Goal: Transaction & Acquisition: Obtain resource

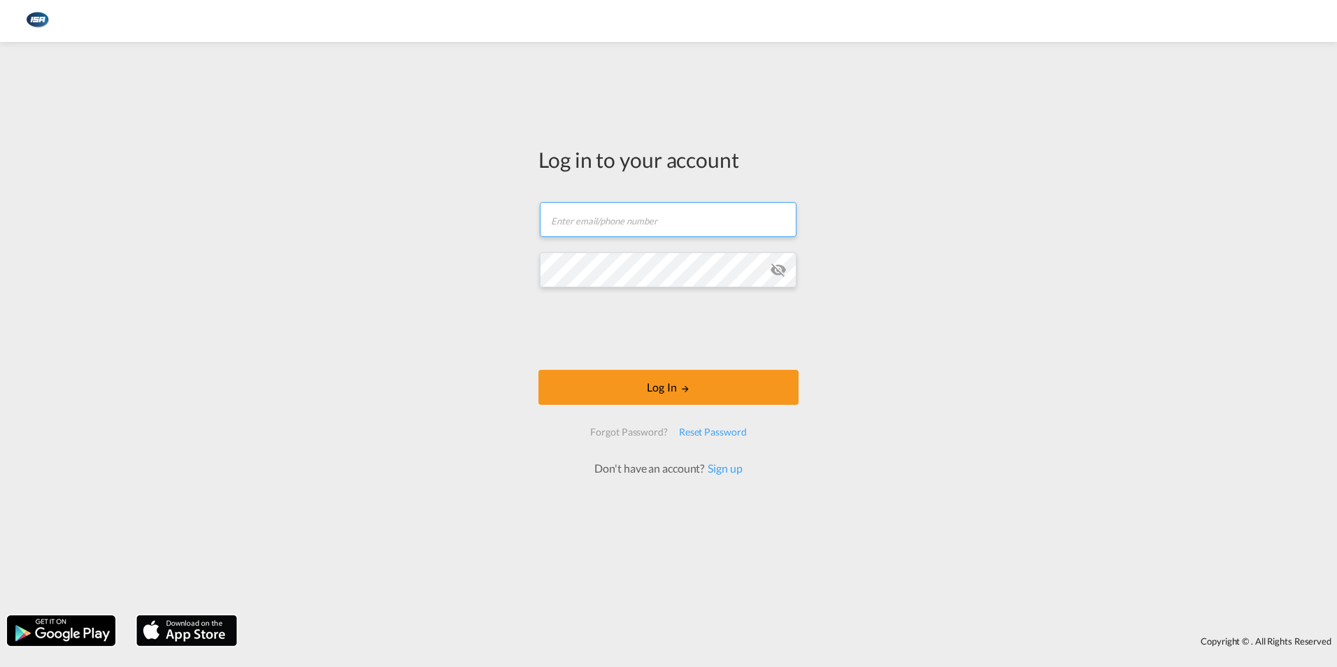
type input "[EMAIL_ADDRESS][DOMAIN_NAME]"
click at [638, 366] on form "[EMAIL_ADDRESS][DOMAIN_NAME] Email field is required Password field is required…" at bounding box center [668, 332] width 260 height 288
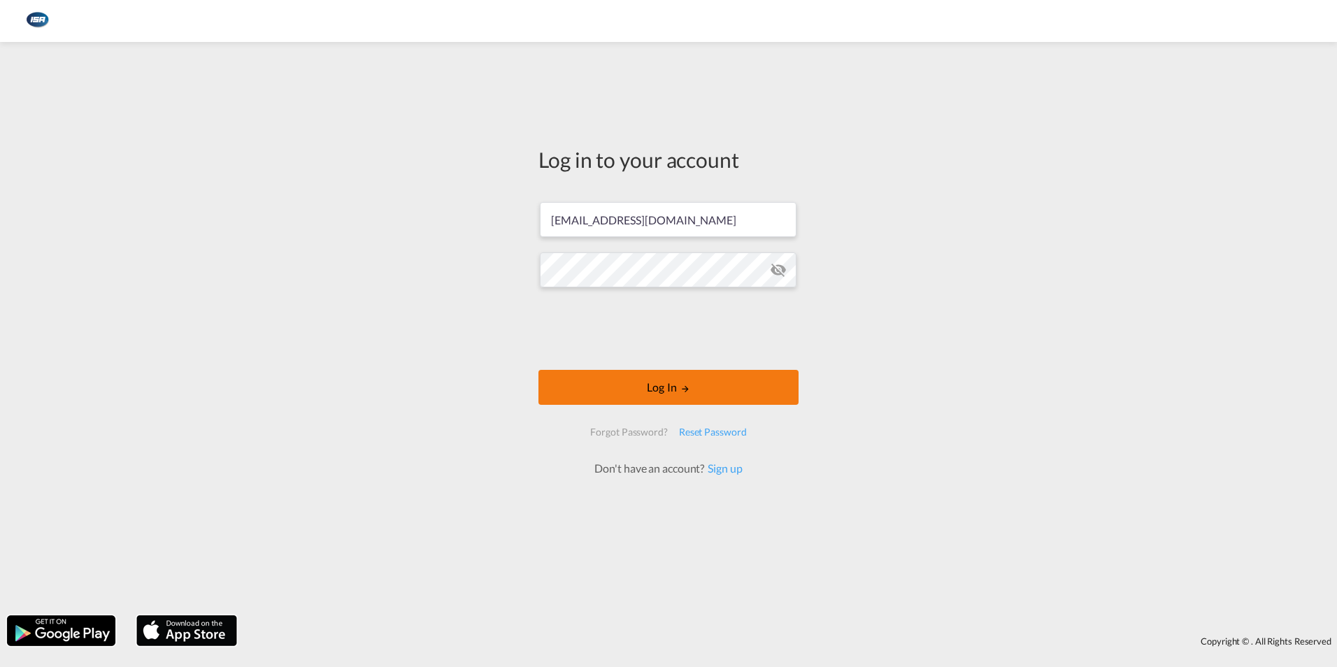
click at [637, 390] on button "Log In" at bounding box center [668, 387] width 260 height 35
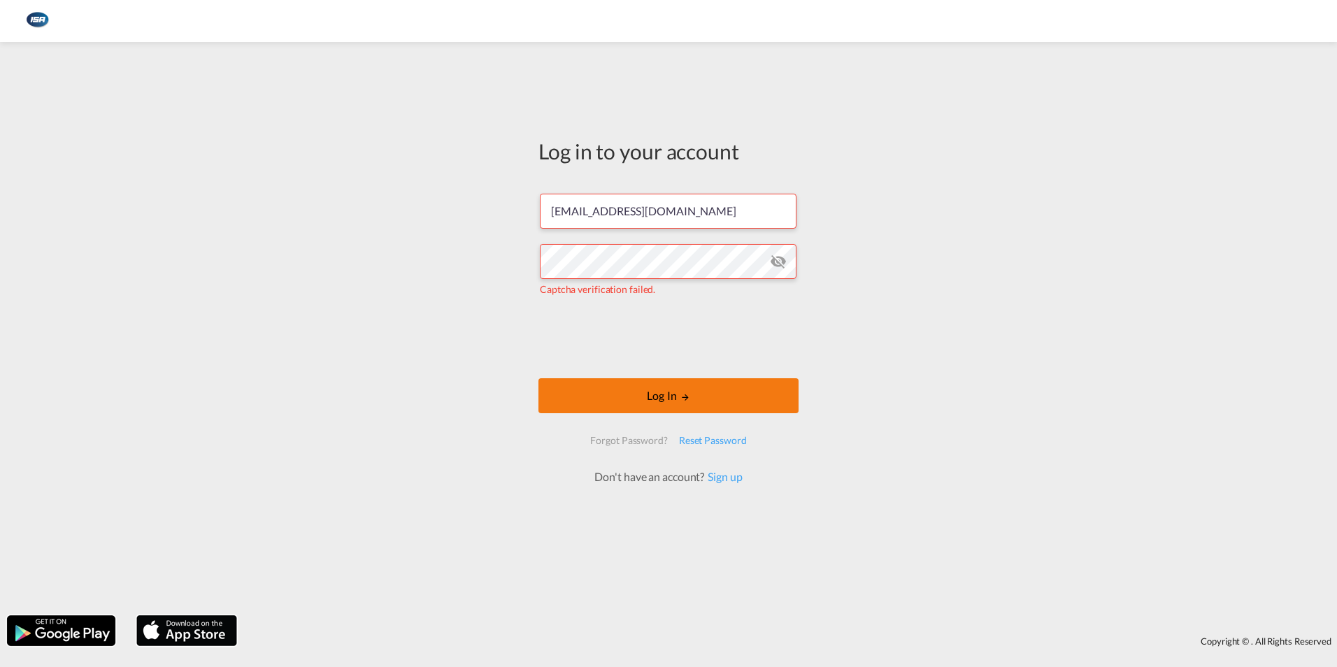
click at [612, 389] on button "Log In" at bounding box center [668, 395] width 260 height 35
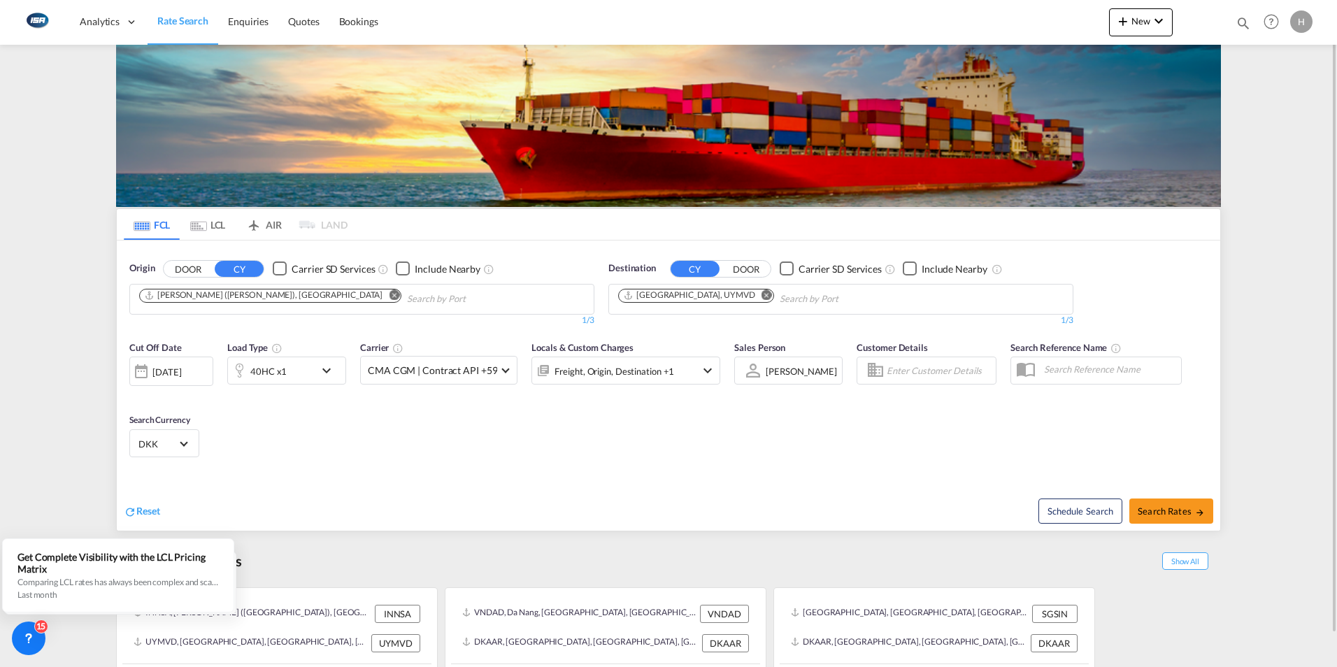
click at [206, 225] on md-tab-item "LCL" at bounding box center [208, 224] width 56 height 31
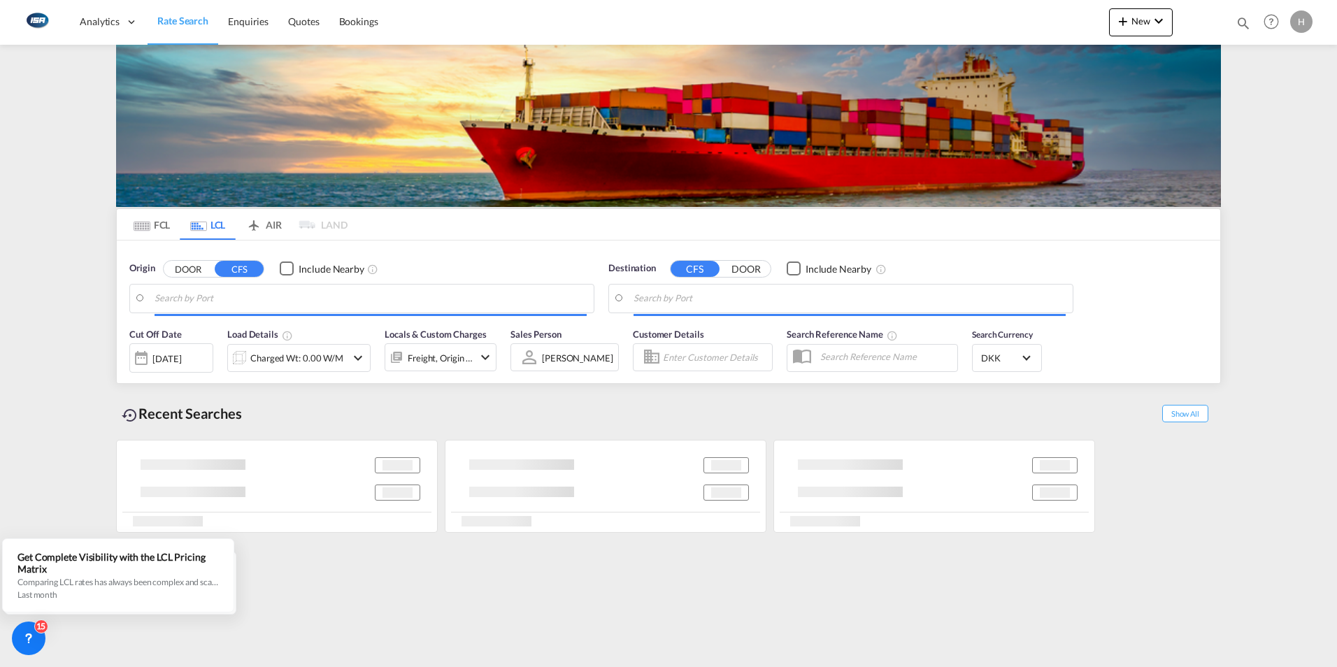
type input "[GEOGRAPHIC_DATA], SGSIN"
type input "[GEOGRAPHIC_DATA], [GEOGRAPHIC_DATA]"
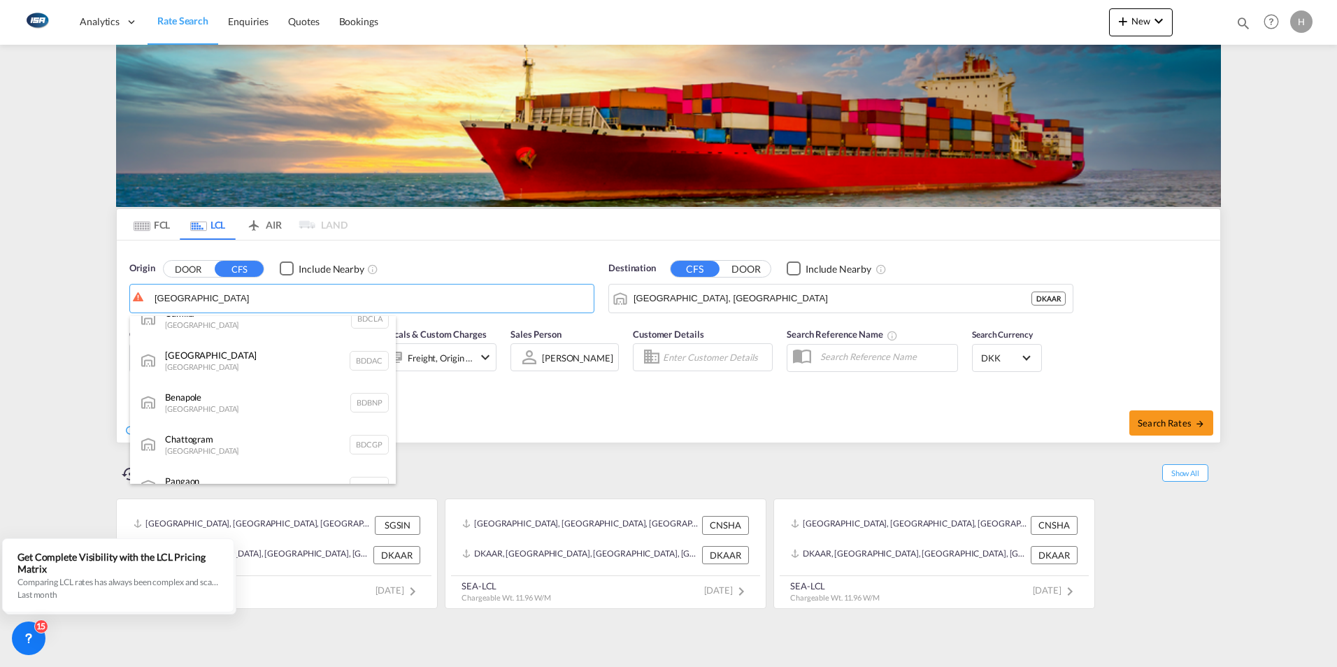
scroll to position [210, 0]
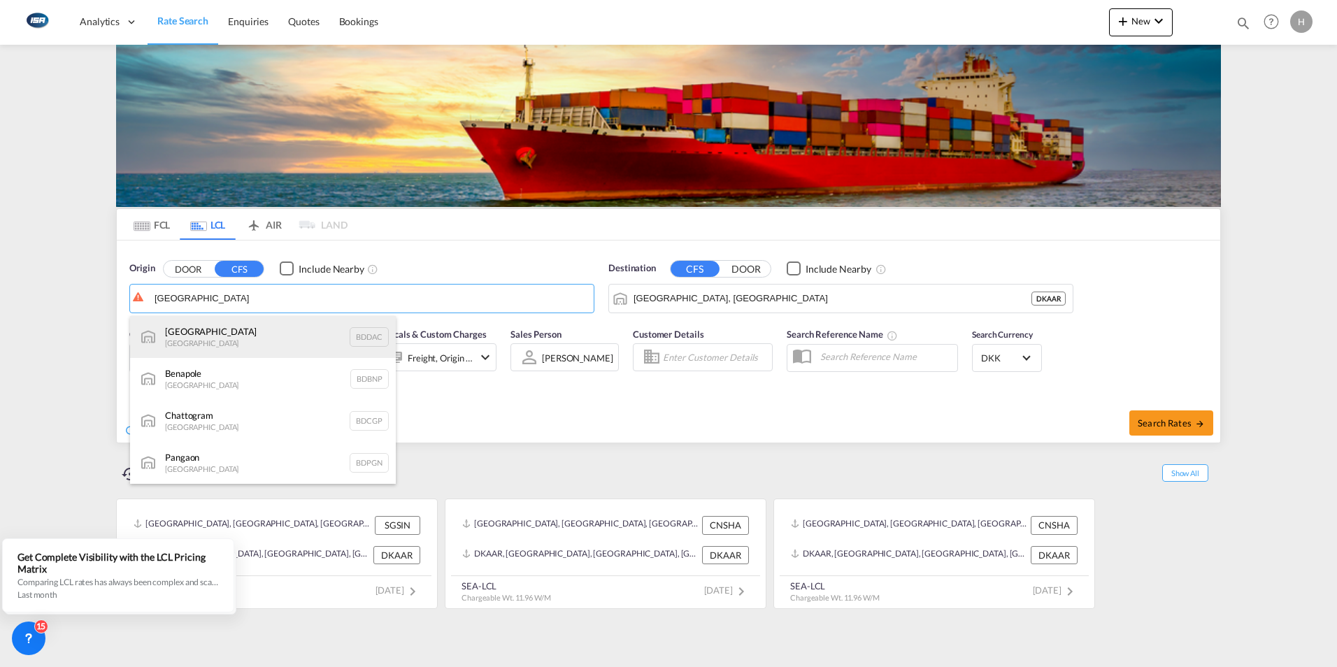
click at [212, 339] on div "[GEOGRAPHIC_DATA] [GEOGRAPHIC_DATA] BDDAC" at bounding box center [263, 337] width 266 height 42
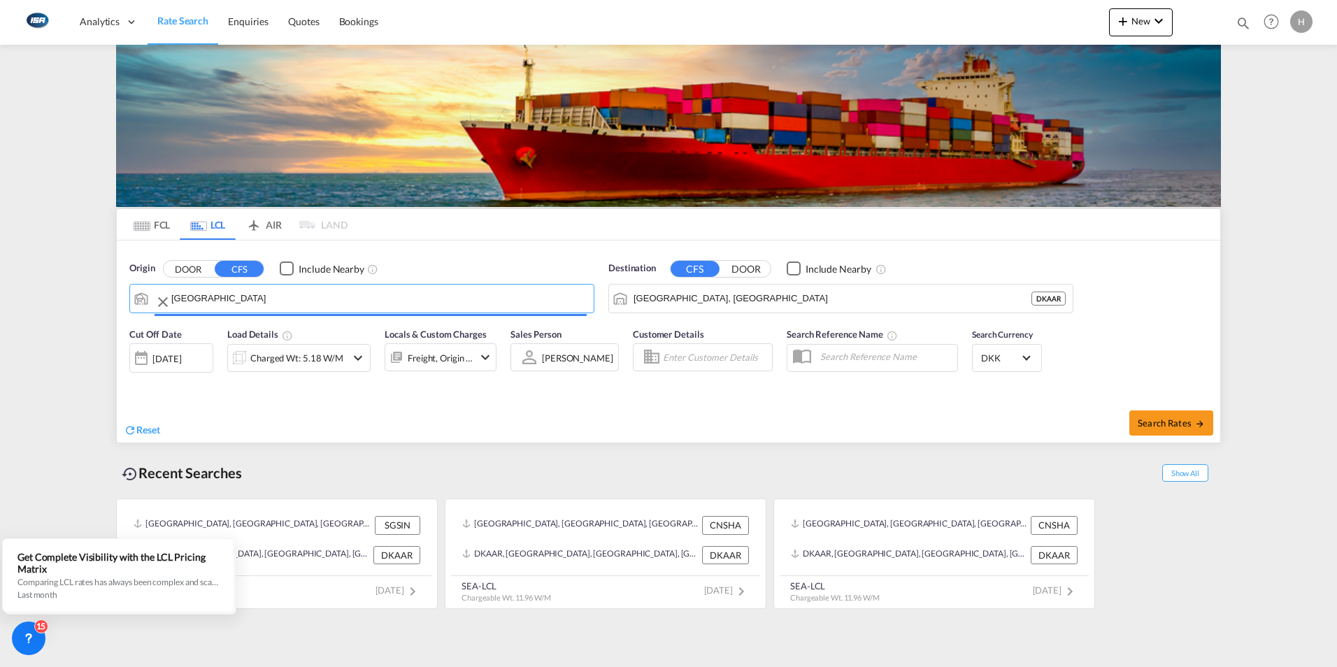
type input "[GEOGRAPHIC_DATA], BDDAC"
click at [350, 358] on md-icon "icon-chevron-down" at bounding box center [358, 358] width 17 height 17
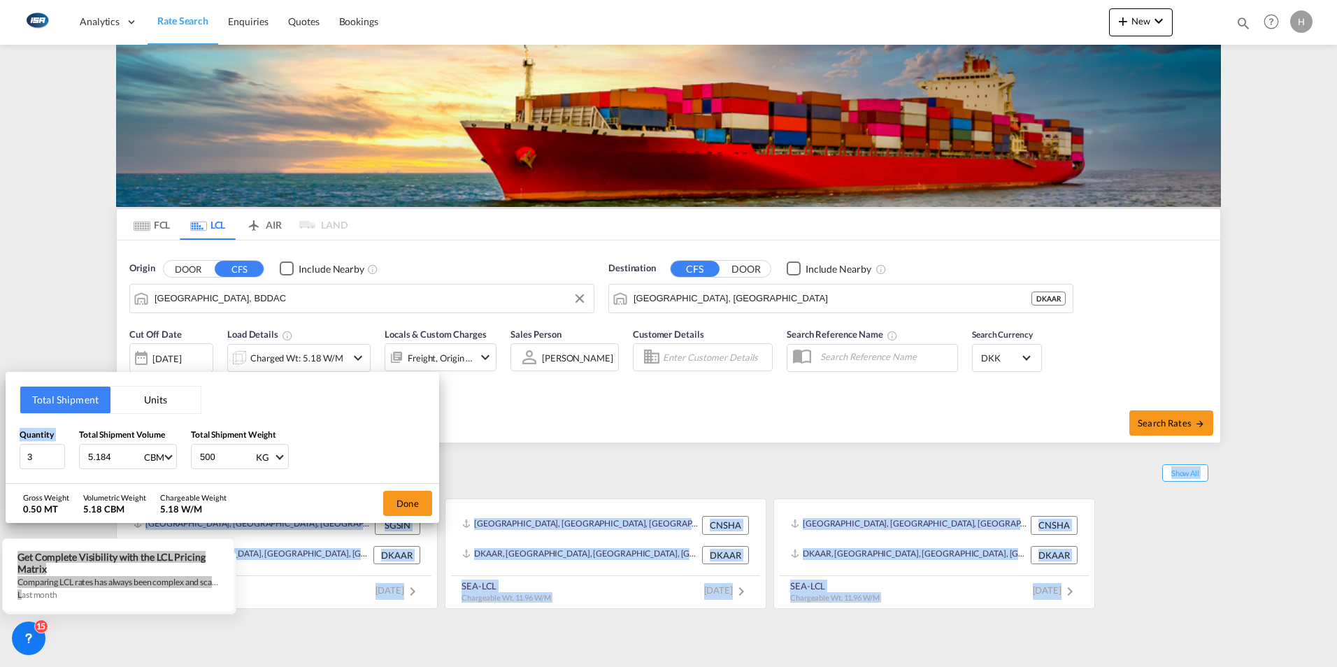
drag, startPoint x: 29, startPoint y: 442, endPoint x: -2, endPoint y: 442, distance: 30.8
click at [0, 442] on html "Analytics Dashboard Rate Search Enquiries Quotes Bookings Analytics" at bounding box center [668, 333] width 1337 height 667
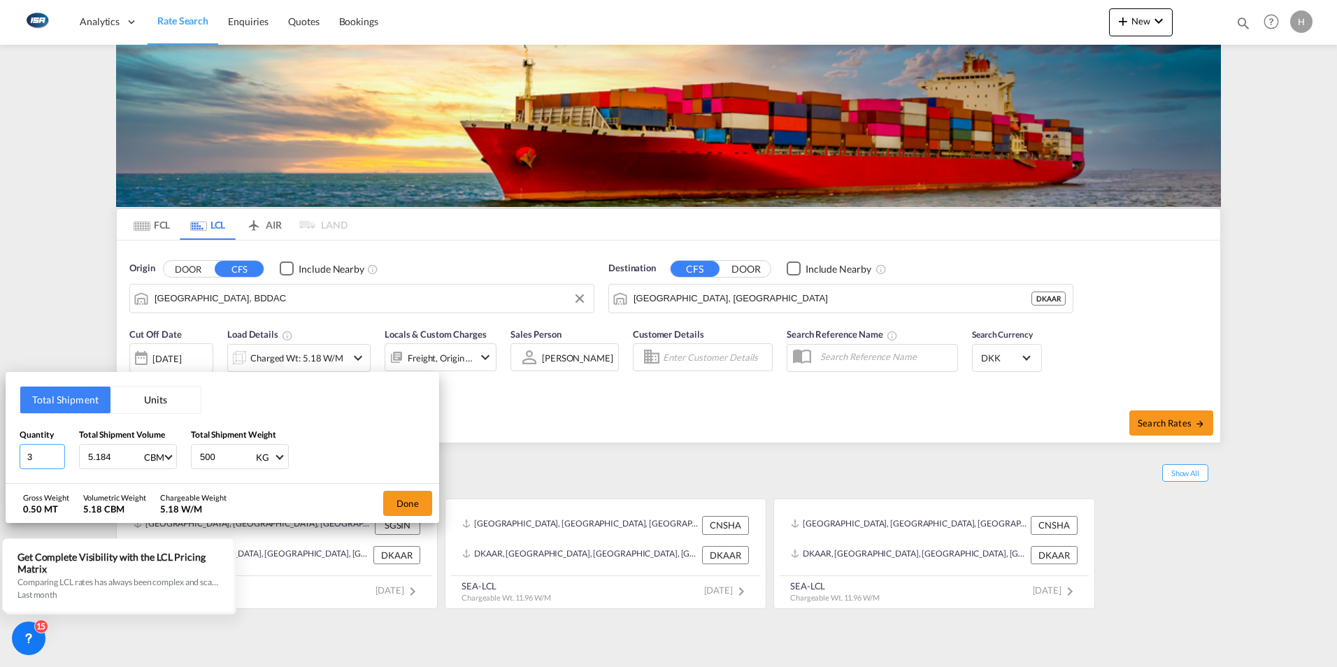
drag, startPoint x: -2, startPoint y: 442, endPoint x: 56, endPoint y: 459, distance: 60.6
click at [59, 462] on input "3" at bounding box center [42, 456] width 45 height 25
drag, startPoint x: 34, startPoint y: 453, endPoint x: 0, endPoint y: 400, distance: 63.2
click at [0, 446] on html "Analytics Dashboard Rate Search Enquiries Quotes Bookings Analytics" at bounding box center [668, 333] width 1337 height 667
type input "170"
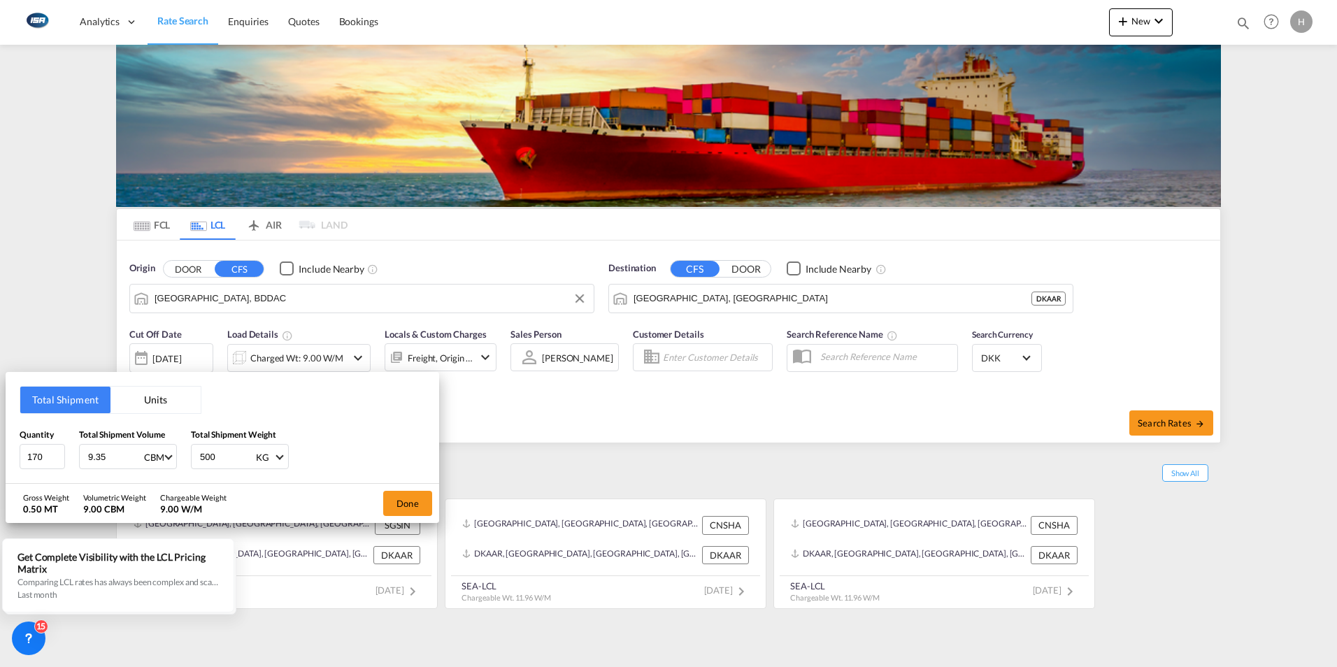
type input "9.35"
type input "1687"
click at [420, 502] on button "Done" at bounding box center [407, 503] width 49 height 25
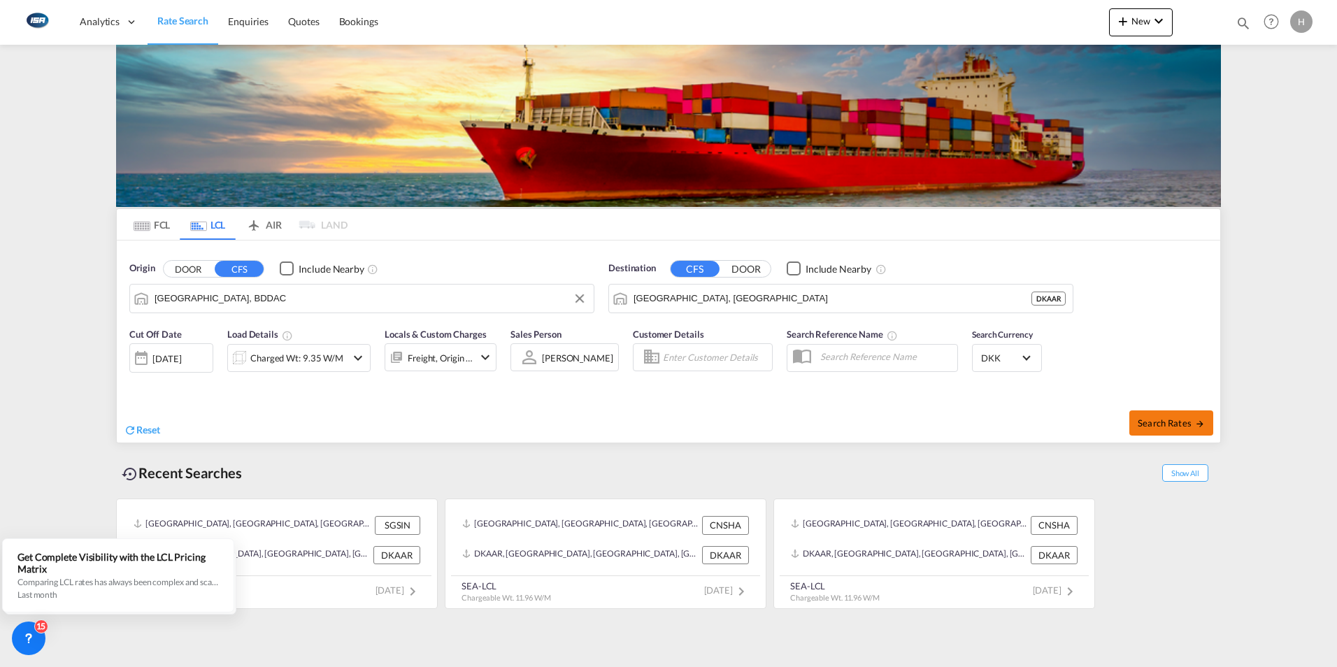
click at [1199, 425] on md-icon "icon-arrow-right" at bounding box center [1200, 424] width 10 height 10
type input "BDDAC to DKAAR / [DATE]"
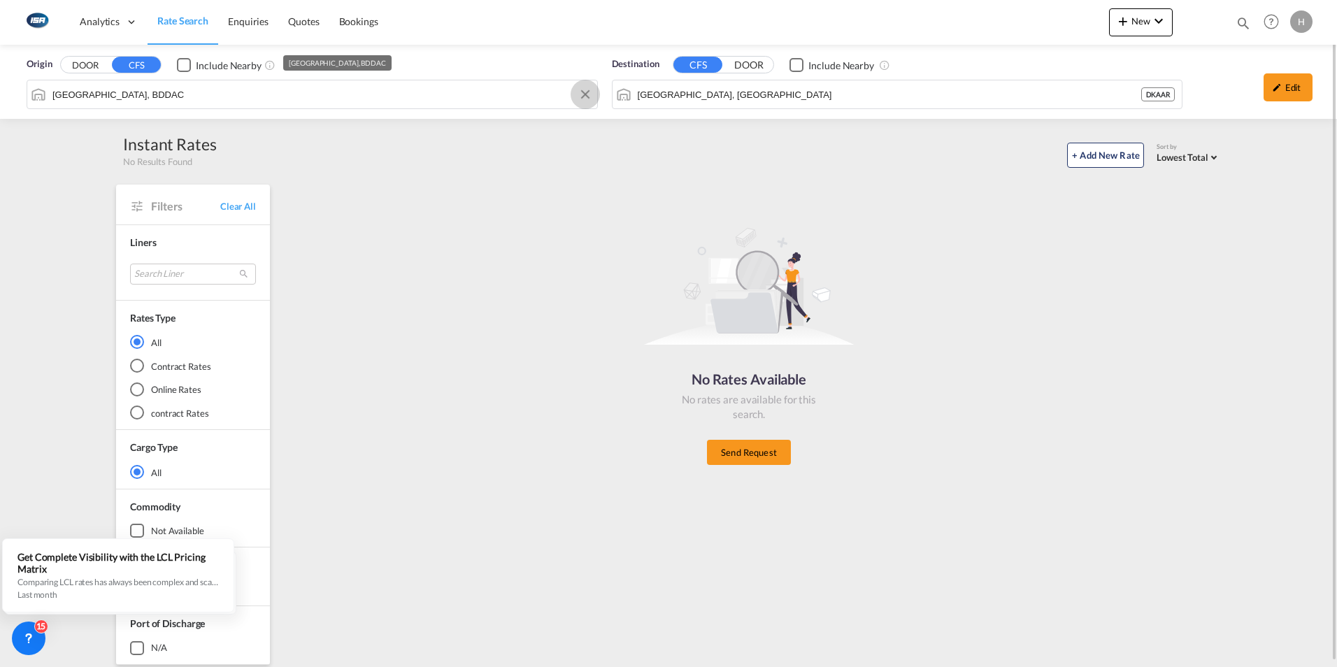
click at [584, 97] on button "Clear Input" at bounding box center [585, 94] width 21 height 21
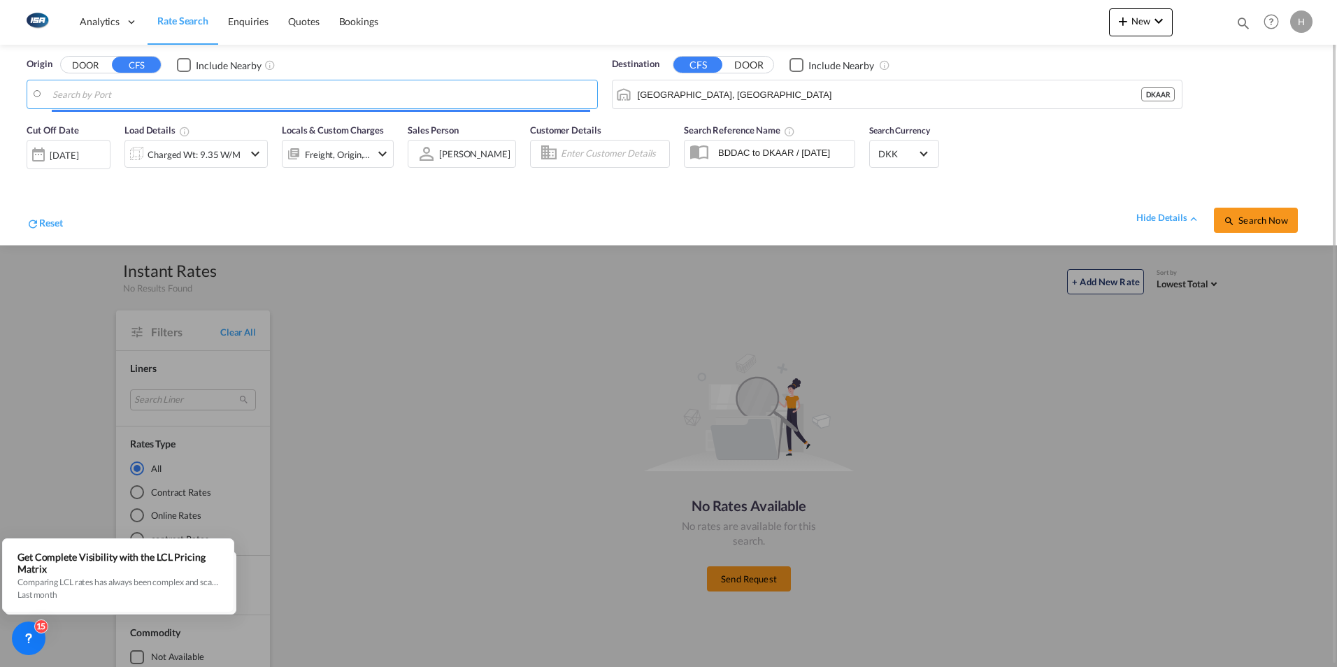
click at [524, 94] on input "Search by Port" at bounding box center [321, 94] width 538 height 21
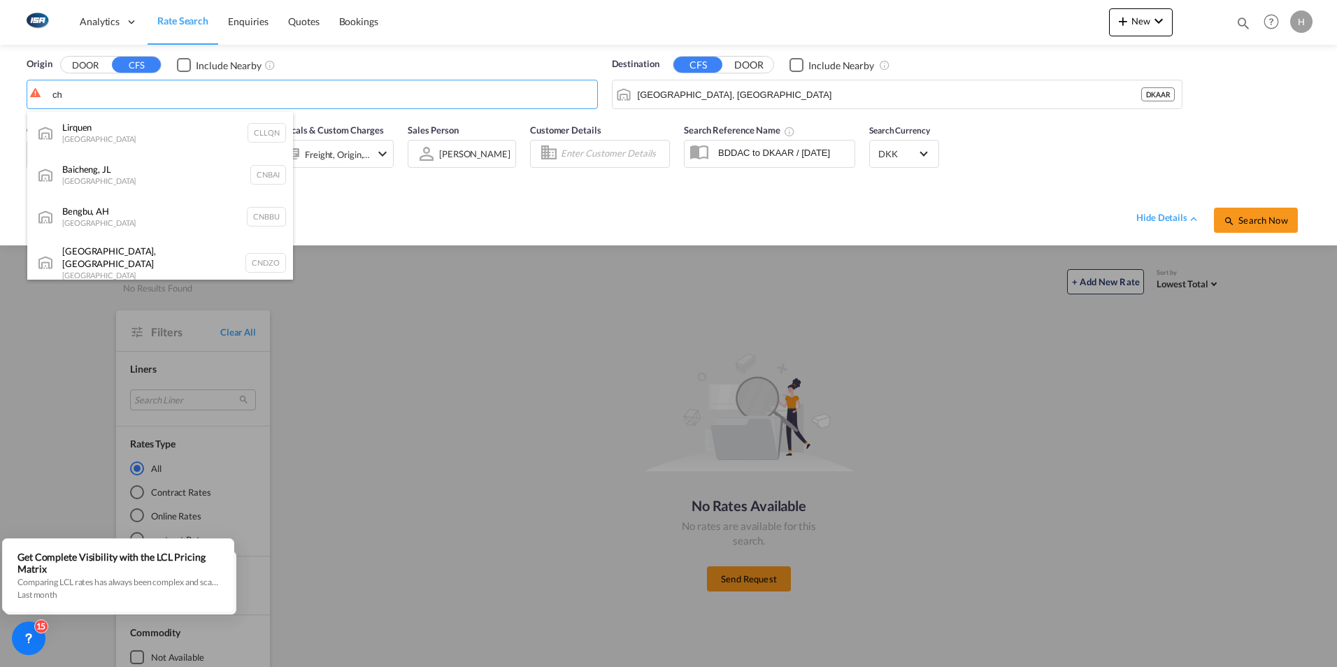
type input "c"
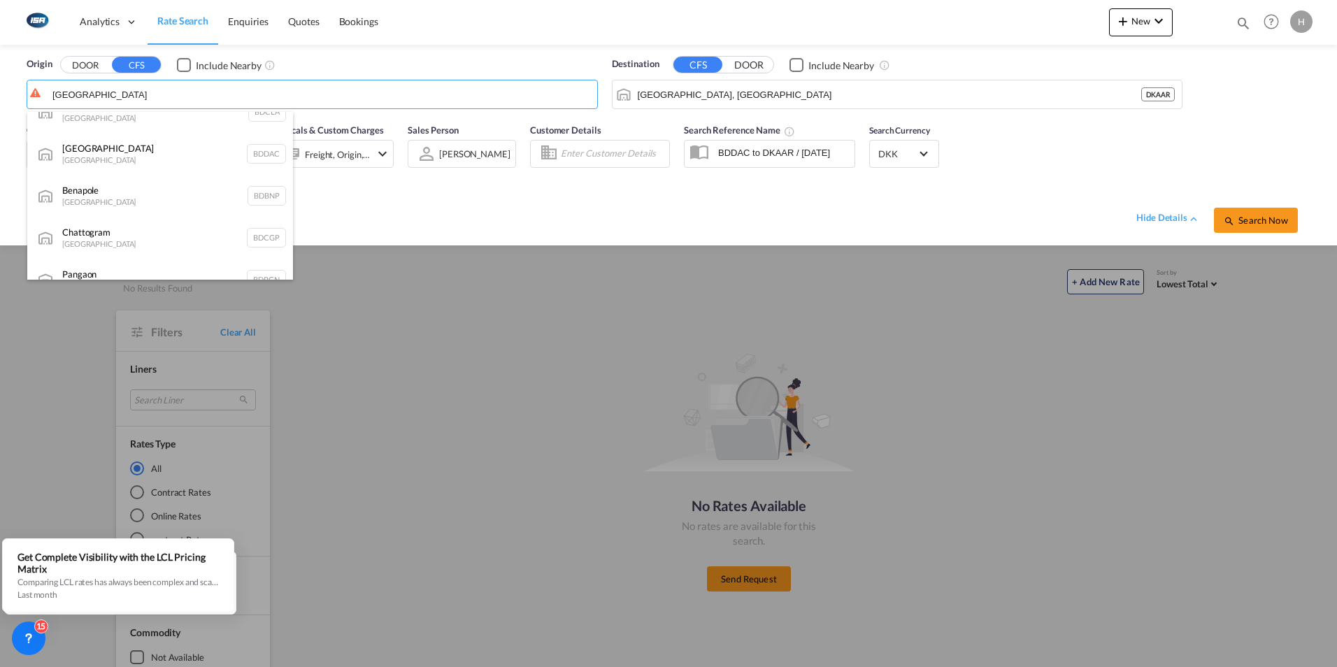
scroll to position [206, 0]
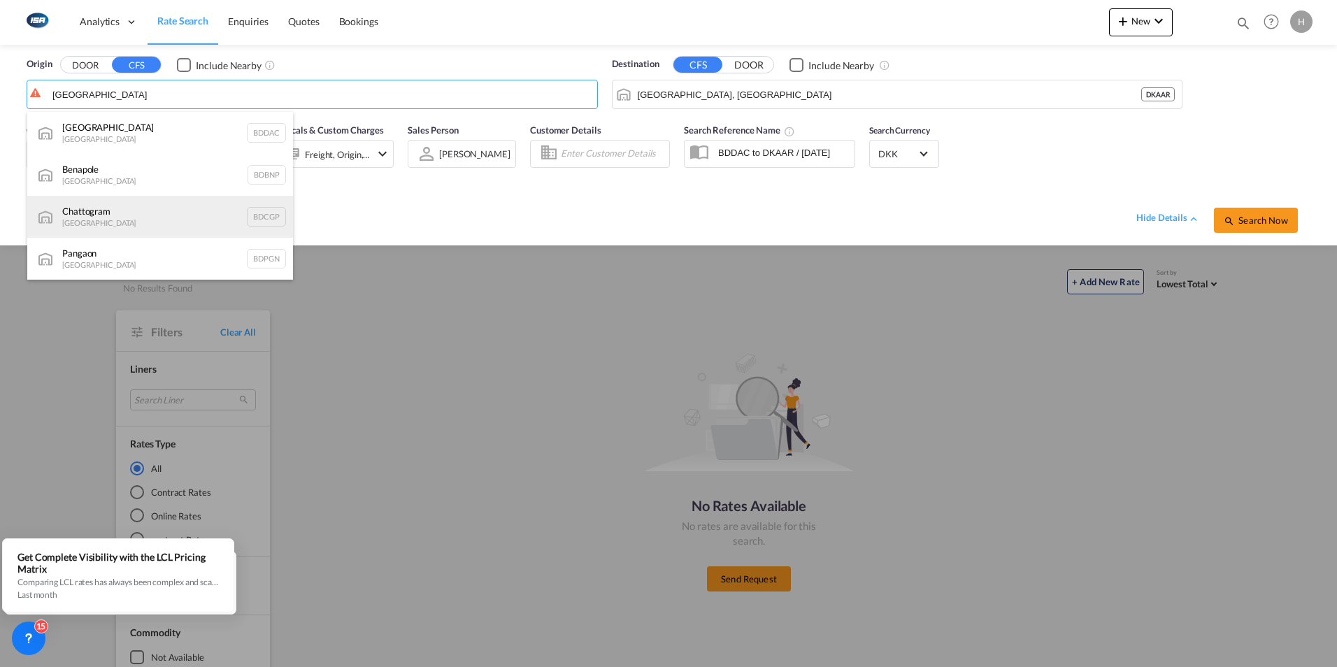
click at [101, 218] on div "Chattogram Bangladesh BDCGP" at bounding box center [160, 217] width 266 height 42
type input "Chattogram, BDCGP"
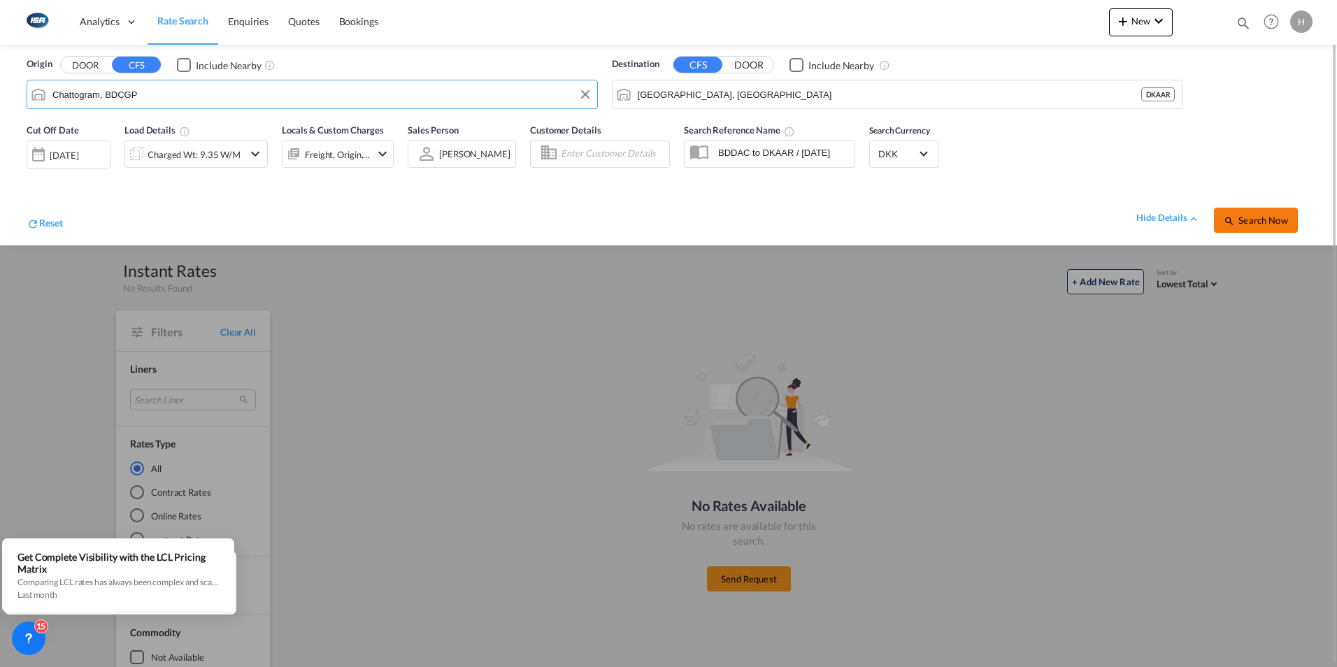
click at [1236, 216] on span "Search Now" at bounding box center [1256, 220] width 64 height 11
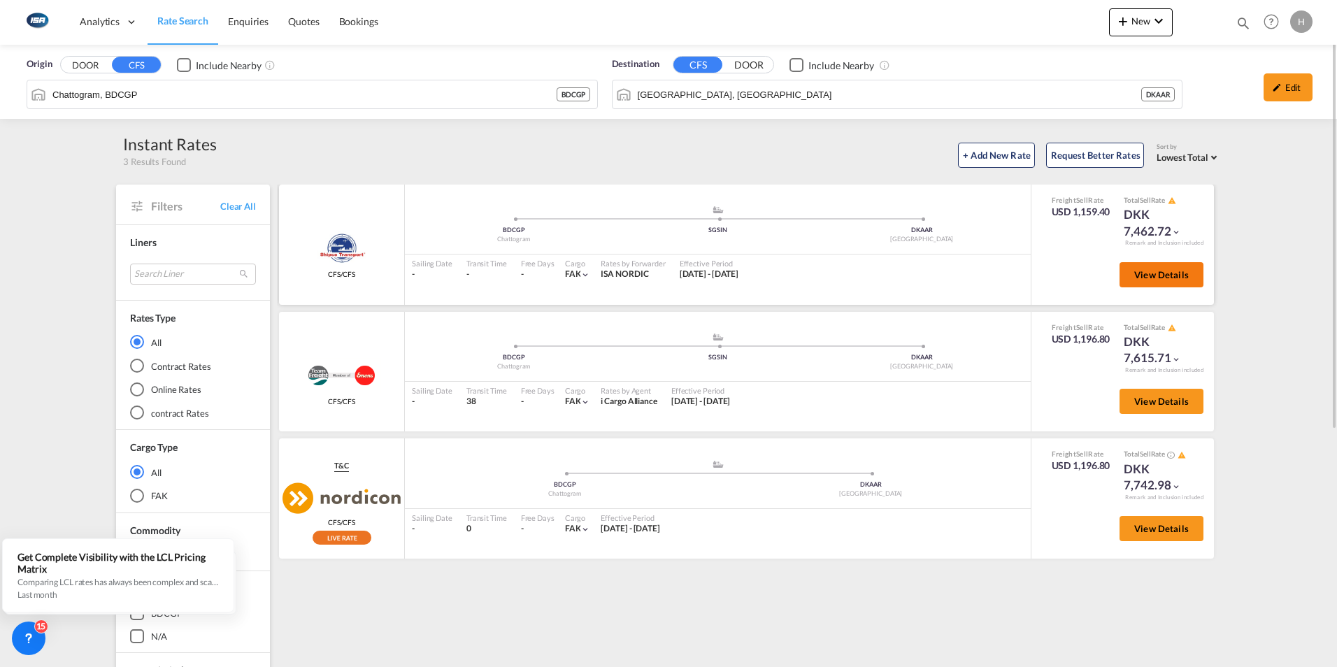
click at [1169, 269] on span "View Details" at bounding box center [1161, 274] width 55 height 11
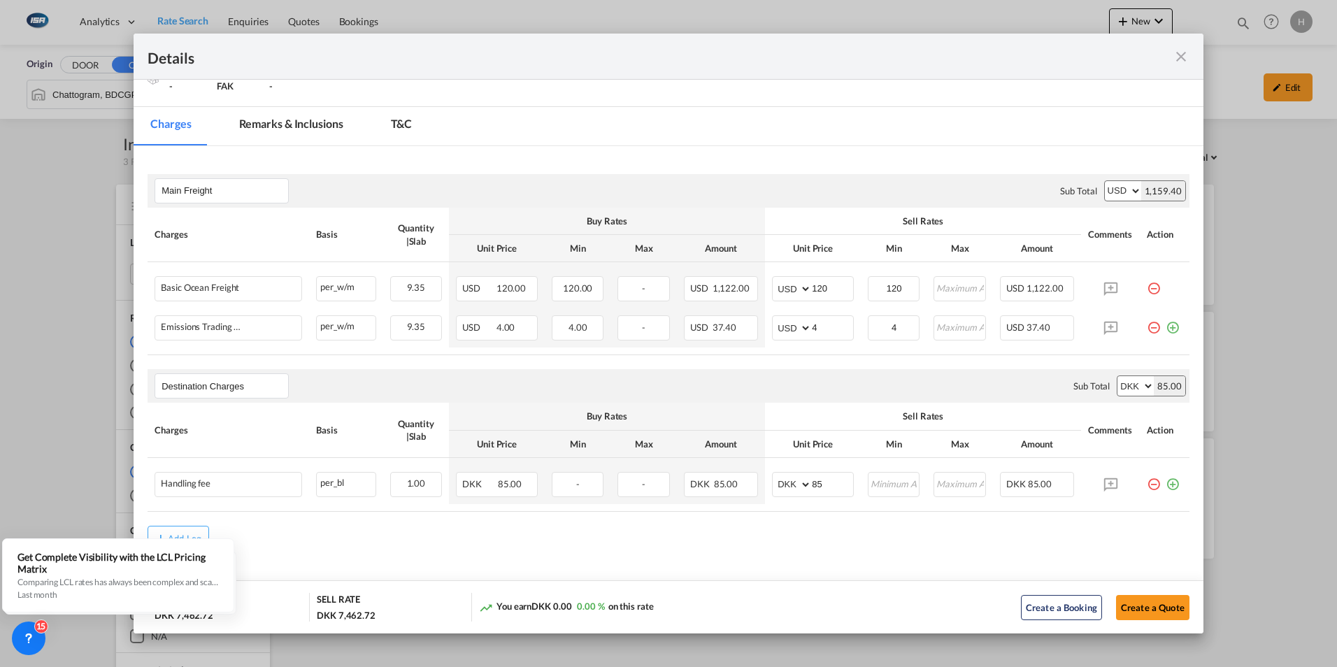
scroll to position [175, 0]
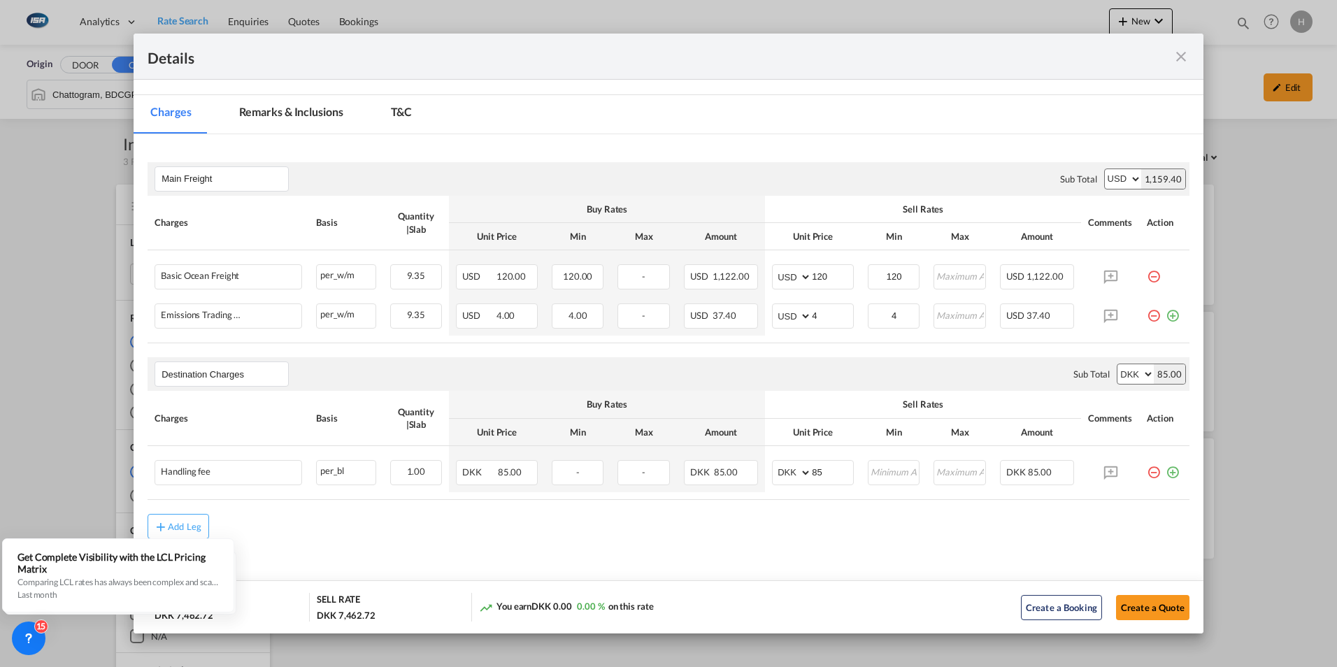
click at [1178, 46] on div "Details" at bounding box center [669, 57] width 1070 height 46
click at [1180, 55] on md-icon "icon-close fg-AAA8AD m-0 cursor" at bounding box center [1181, 56] width 17 height 17
